Goal: Task Accomplishment & Management: Use online tool/utility

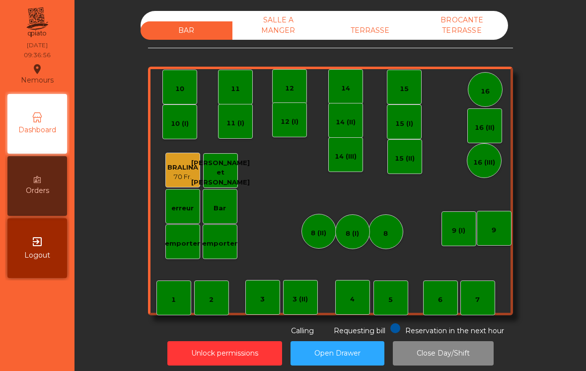
click at [494, 292] on div "7" at bounding box center [477, 297] width 35 height 35
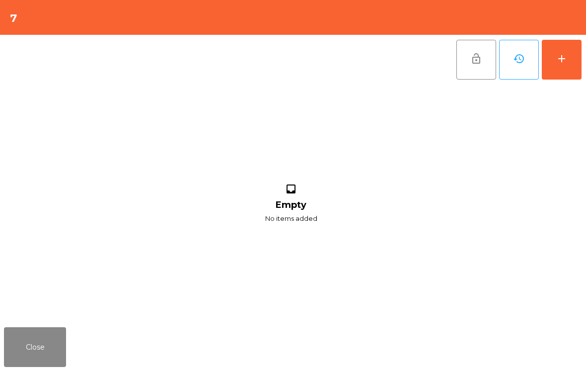
click at [562, 53] on div "add" at bounding box center [562, 59] width 12 height 12
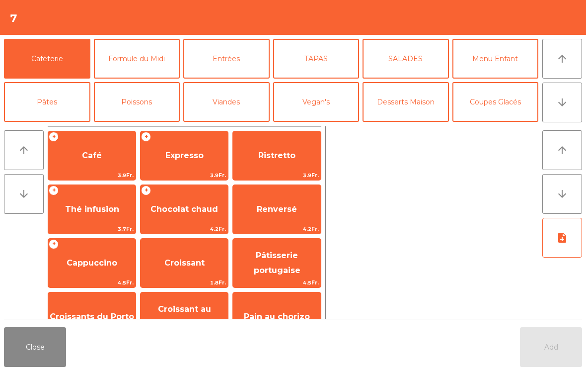
click at [74, 150] on span "Café" at bounding box center [91, 155] width 87 height 27
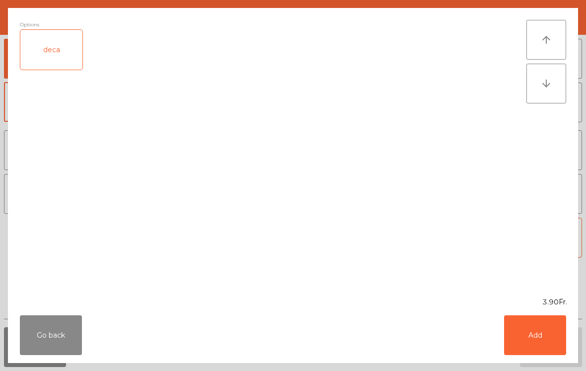
click at [542, 325] on button "Add" at bounding box center [535, 335] width 62 height 40
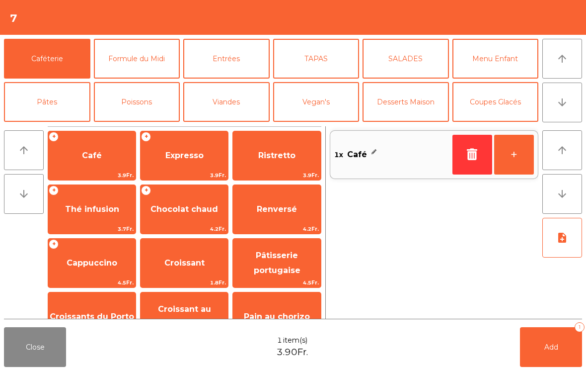
click at [518, 155] on button "+" at bounding box center [514, 155] width 40 height 40
click at [516, 165] on button "+" at bounding box center [514, 155] width 40 height 40
click at [178, 151] on span "Expresso" at bounding box center [184, 154] width 38 height 9
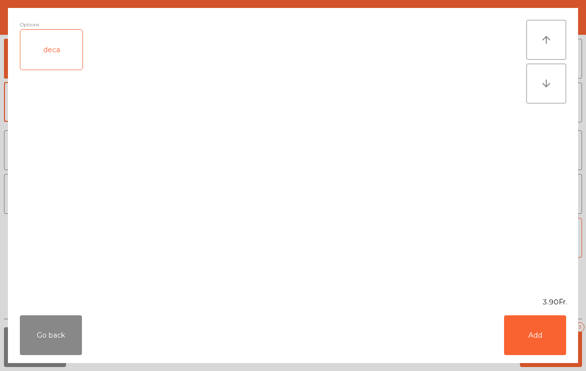
click at [547, 324] on button "Add" at bounding box center [535, 335] width 62 height 40
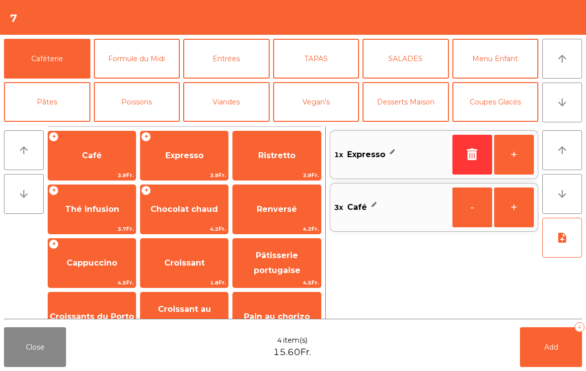
click at [175, 262] on span "Croissant" at bounding box center [184, 262] width 40 height 9
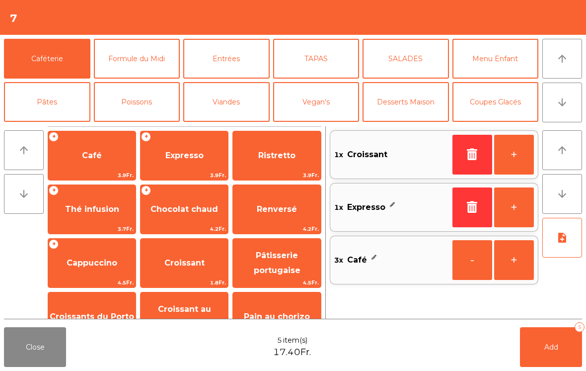
click at [519, 159] on button "+" at bounding box center [514, 155] width 40 height 40
click at [551, 347] on span "Add" at bounding box center [551, 346] width 14 height 9
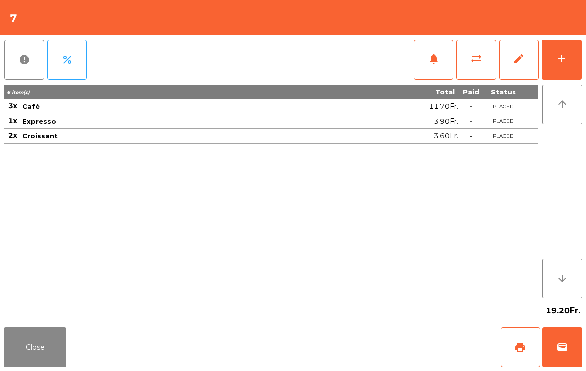
click at [519, 340] on button "print" at bounding box center [521, 347] width 40 height 40
click at [45, 350] on button "Close" at bounding box center [35, 347] width 62 height 40
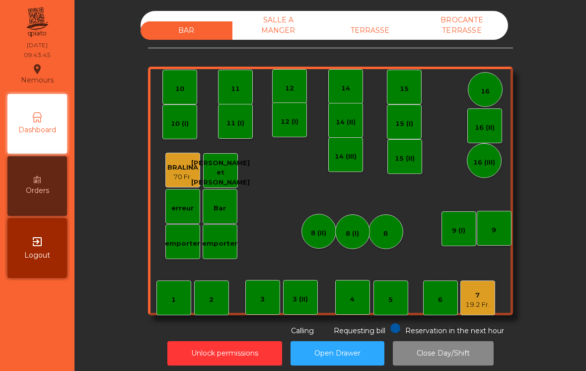
click at [486, 292] on div "7" at bounding box center [477, 295] width 24 height 10
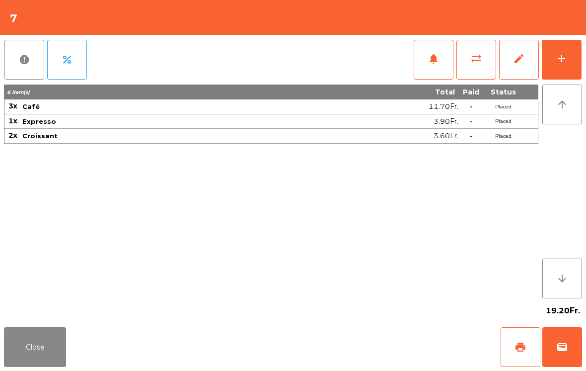
click at [473, 62] on span "sync_alt" at bounding box center [476, 59] width 12 height 12
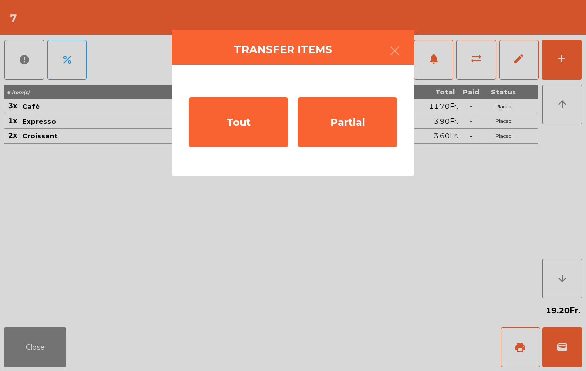
click at [356, 128] on div "Partial" at bounding box center [347, 122] width 99 height 50
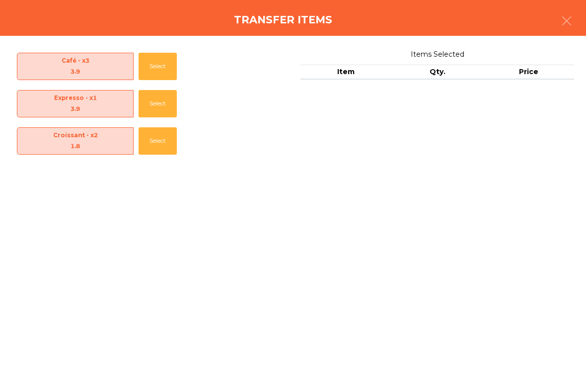
click at [164, 70] on button "Select" at bounding box center [158, 66] width 38 height 27
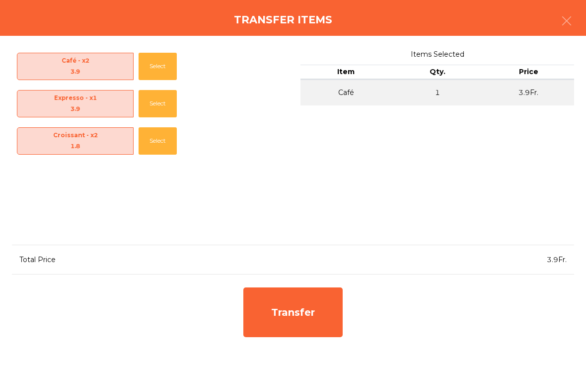
click at [160, 148] on button "Select" at bounding box center [158, 140] width 38 height 27
click at [319, 314] on div "Transfer" at bounding box center [292, 312] width 99 height 50
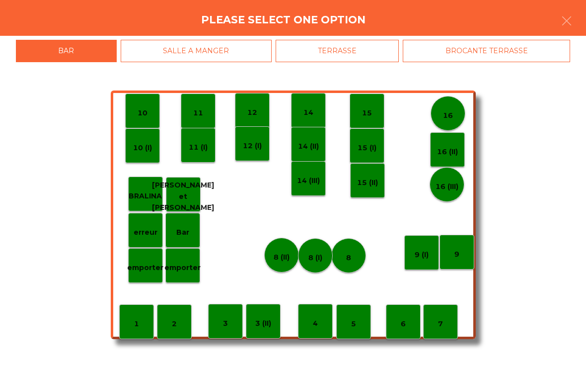
click at [308, 179] on p "14 (III)" at bounding box center [308, 180] width 23 height 11
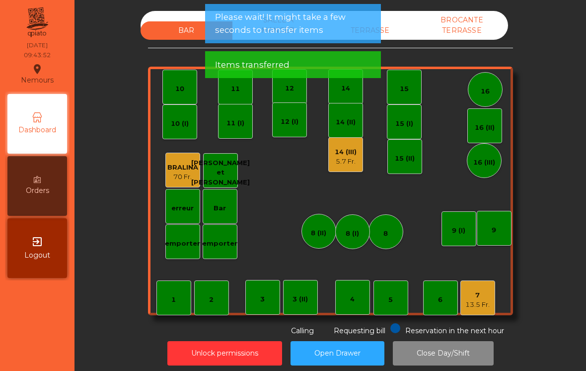
click at [484, 286] on div "7 13.5 Fr." at bounding box center [477, 297] width 35 height 35
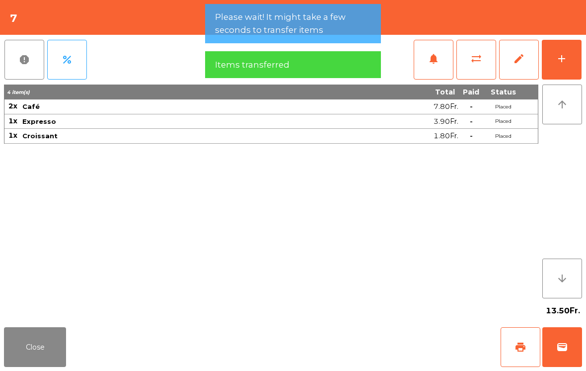
click at [563, 338] on button "wallet" at bounding box center [562, 347] width 40 height 40
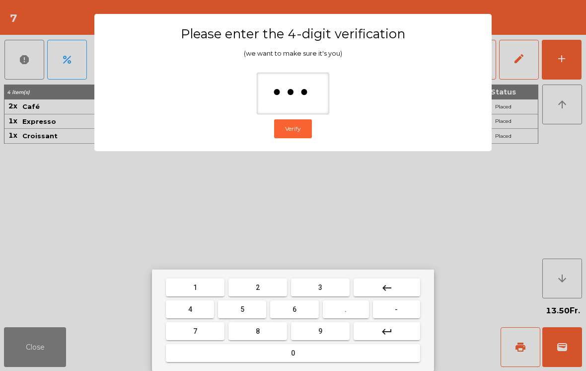
type input "****"
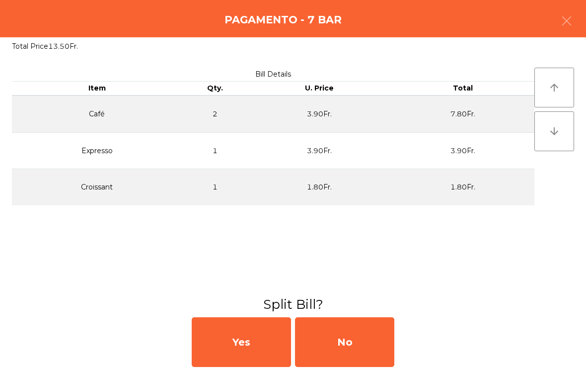
click at [370, 337] on div "No" at bounding box center [344, 342] width 99 height 50
click at [358, 335] on div "MB" at bounding box center [344, 342] width 99 height 50
click at [353, 338] on div "No" at bounding box center [344, 342] width 99 height 50
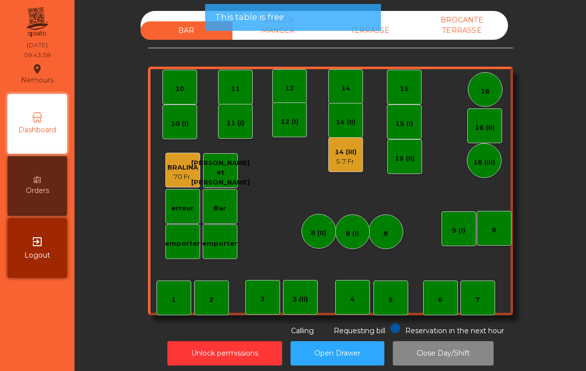
click at [345, 160] on div "5.7 Fr." at bounding box center [346, 161] width 22 height 10
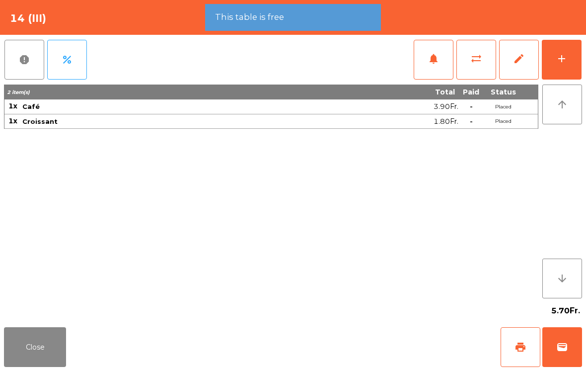
click at [566, 57] on div "add" at bounding box center [562, 59] width 12 height 12
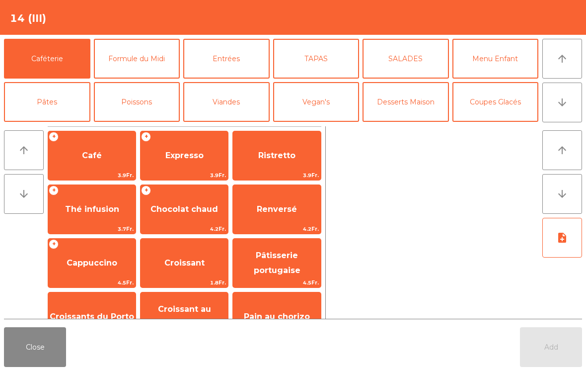
click at [191, 204] on span "Chocolat chaud" at bounding box center [184, 208] width 68 height 9
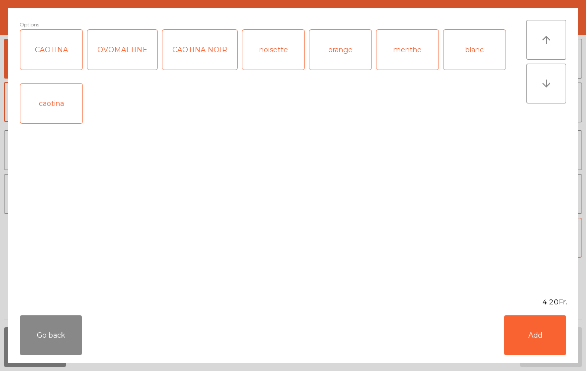
click at [198, 61] on div "CAOTINA NOIR" at bounding box center [199, 50] width 75 height 40
click at [538, 346] on button "Add" at bounding box center [535, 335] width 62 height 40
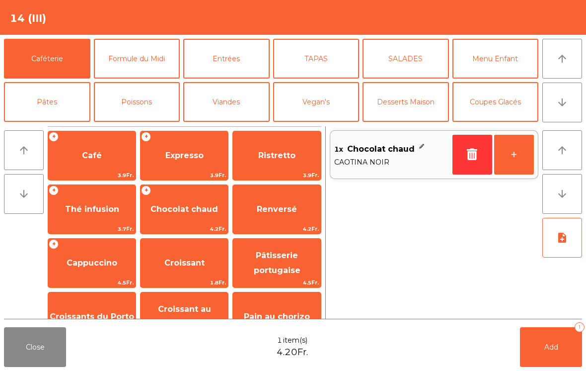
click at [516, 161] on button "+" at bounding box center [514, 155] width 40 height 40
click at [555, 347] on span "Add" at bounding box center [551, 346] width 14 height 9
